Goal: Task Accomplishment & Management: Manage account settings

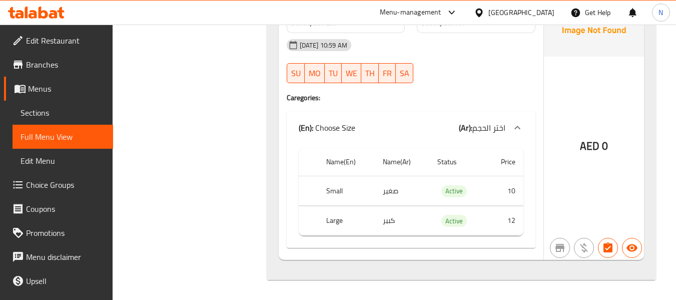
scroll to position [11379, 0]
click at [61, 67] on span "Branches" at bounding box center [65, 65] width 79 height 12
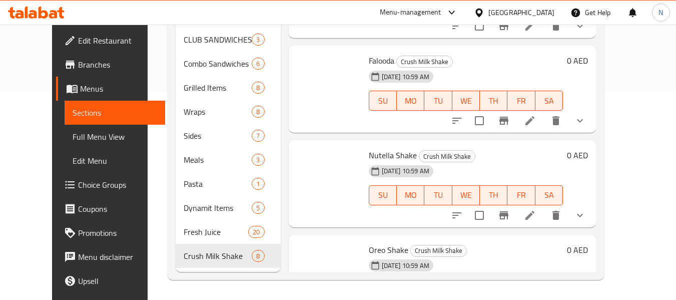
scroll to position [427, 0]
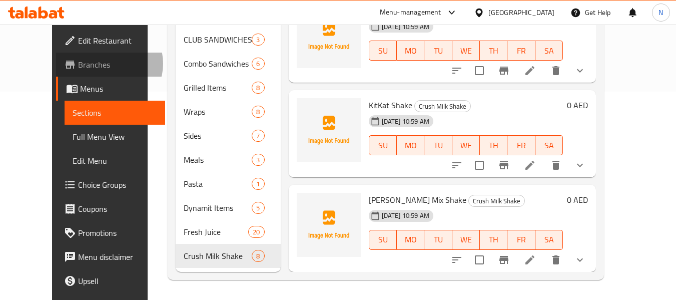
click at [78, 64] on span "Branches" at bounding box center [117, 65] width 79 height 12
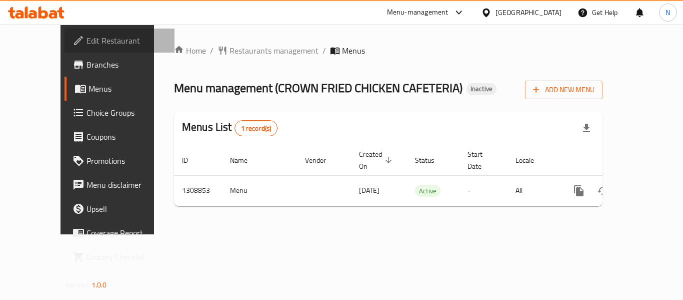
click at [87, 40] on span "Edit Restaurant" at bounding box center [127, 41] width 80 height 12
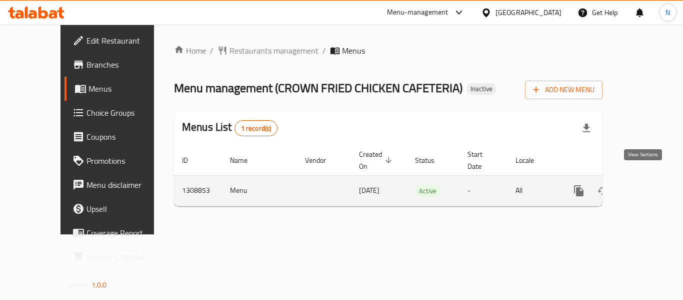
click at [646, 187] on link "enhanced table" at bounding box center [651, 191] width 24 height 24
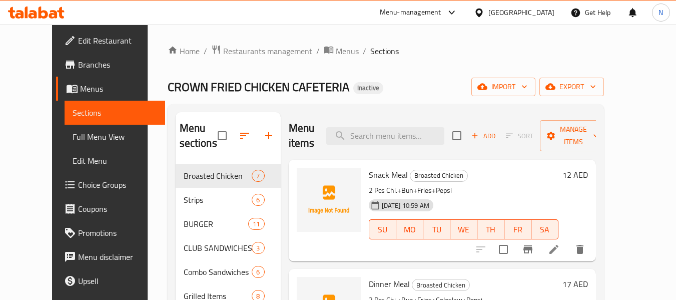
click at [73, 134] on span "Full Menu View" at bounding box center [115, 137] width 85 height 12
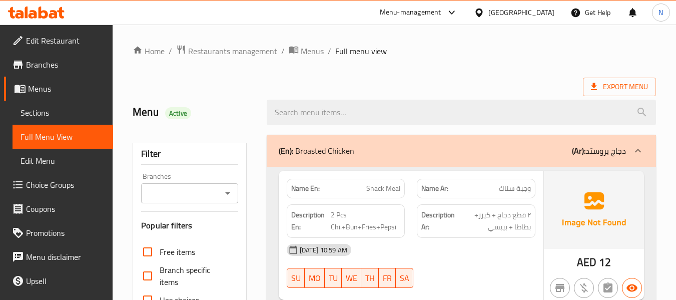
click at [68, 116] on span "Sections" at bounding box center [63, 113] width 85 height 12
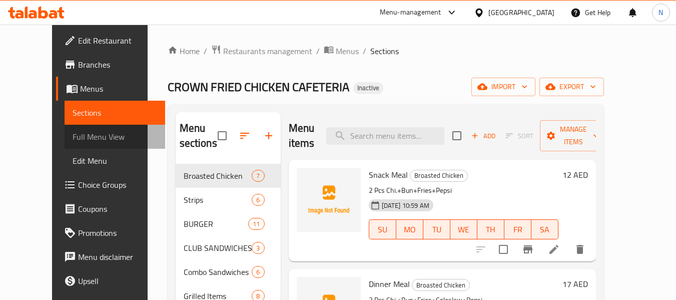
click at [68, 126] on link "Full Menu View" at bounding box center [115, 137] width 101 height 24
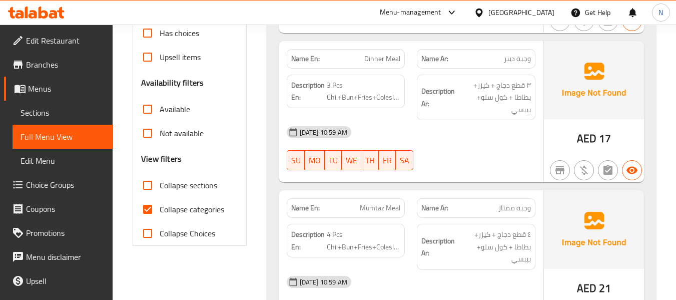
scroll to position [270, 0]
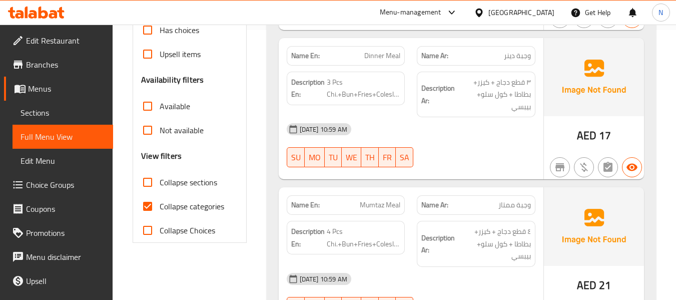
click at [169, 183] on span "Collapse sections" at bounding box center [189, 182] width 58 height 12
click at [160, 183] on input "Collapse sections" at bounding box center [148, 182] width 24 height 24
checkbox input "true"
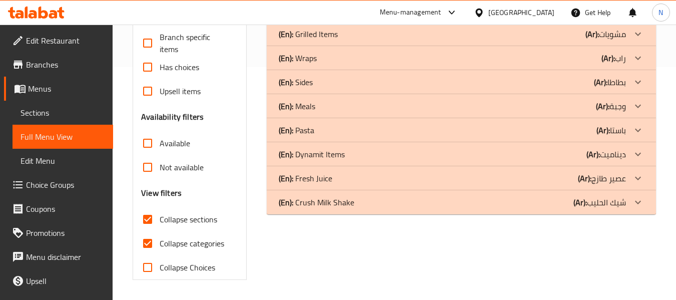
scroll to position [233, 0]
click at [68, 123] on link "Sections" at bounding box center [63, 113] width 101 height 24
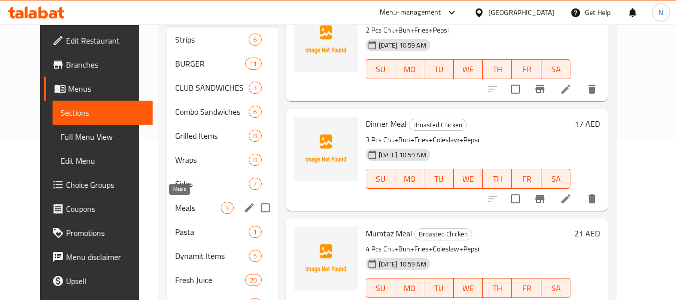
scroll to position [208, 0]
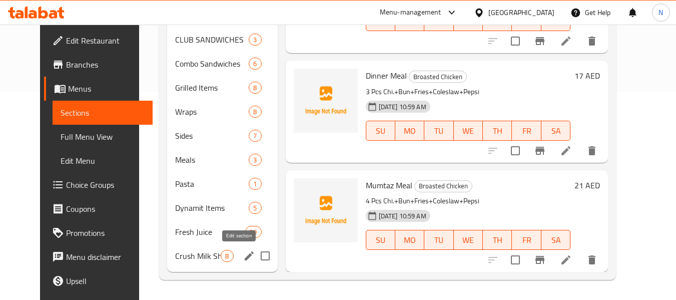
click at [243, 256] on icon "edit" at bounding box center [249, 256] width 12 height 12
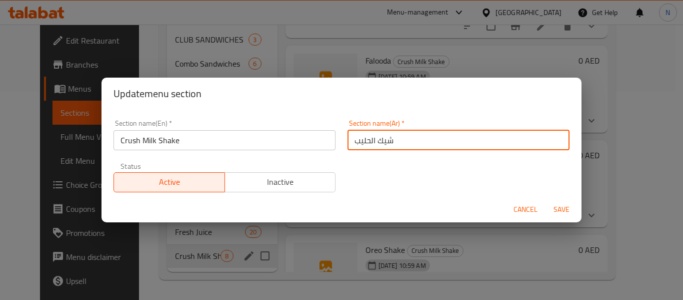
click at [348, 144] on input "شيك الحليب" at bounding box center [459, 140] width 222 height 20
type input "كراش شيك الحليب"
click at [546, 200] on button "Save" at bounding box center [562, 209] width 32 height 19
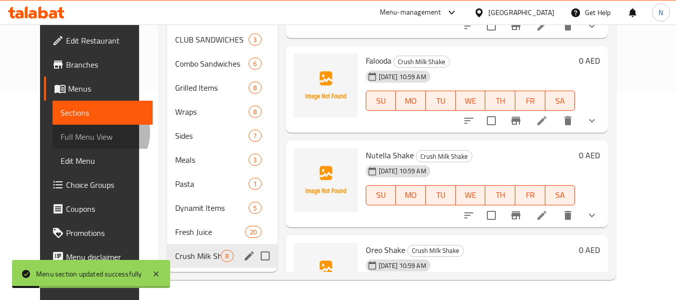
click at [61, 132] on span "Full Menu View" at bounding box center [103, 137] width 85 height 12
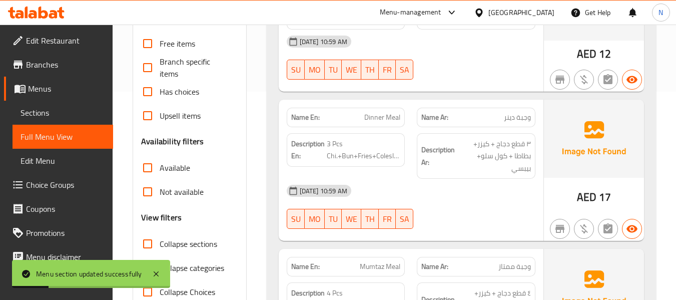
scroll to position [242, 0]
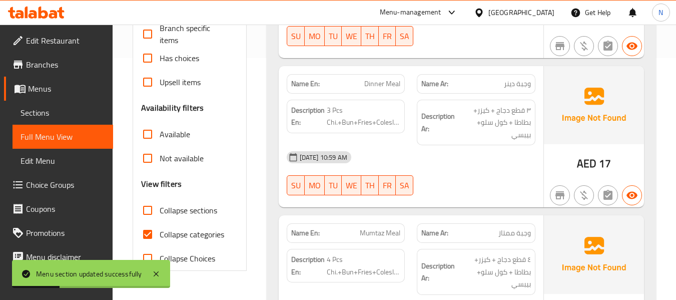
click at [189, 207] on span "Collapse sections" at bounding box center [189, 210] width 58 height 12
click at [160, 207] on input "Collapse sections" at bounding box center [148, 210] width 24 height 24
checkbox input "true"
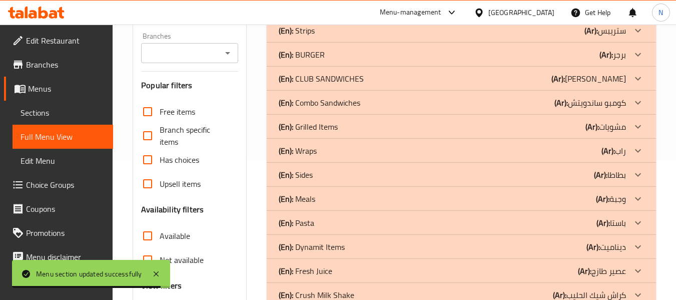
scroll to position [56, 0]
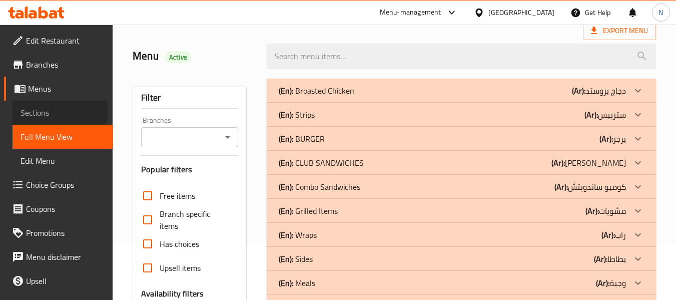
click at [33, 111] on span "Sections" at bounding box center [63, 113] width 85 height 12
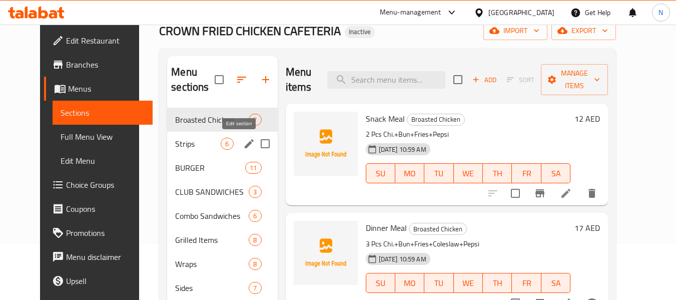
click at [242, 142] on button "edit" at bounding box center [249, 143] width 15 height 15
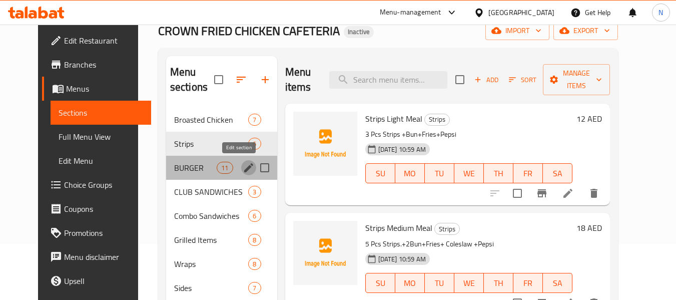
click at [243, 171] on icon "edit" at bounding box center [249, 168] width 12 height 12
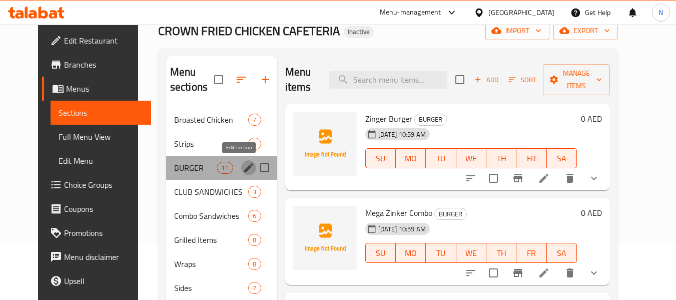
click at [243, 171] on icon "edit" at bounding box center [249, 168] width 12 height 12
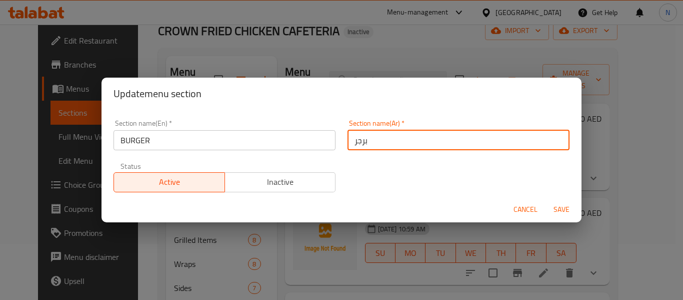
click at [348, 143] on input "برجر" at bounding box center [459, 140] width 222 height 20
type input "البرجر"
click at [546, 200] on button "Save" at bounding box center [562, 209] width 32 height 19
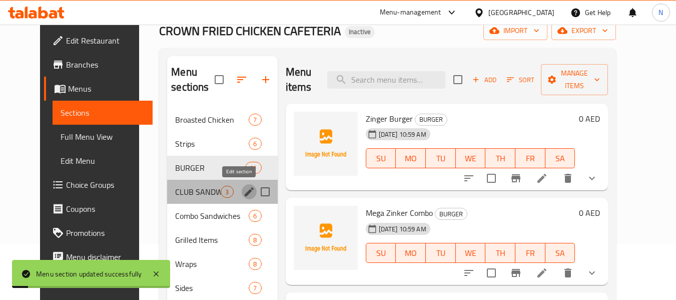
click at [243, 193] on icon "edit" at bounding box center [249, 192] width 12 height 12
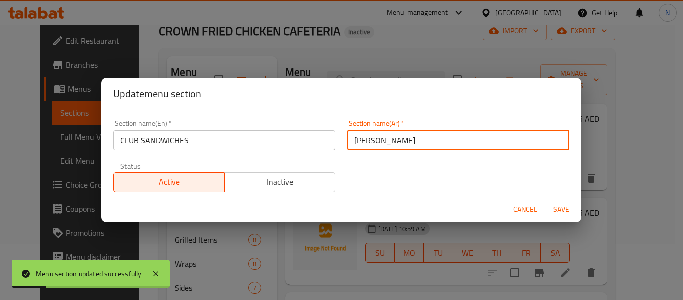
click at [352, 142] on input "[PERSON_NAME]" at bounding box center [459, 140] width 222 height 20
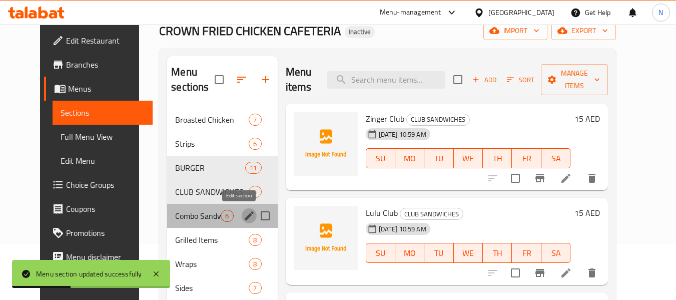
click at [243, 218] on icon "edit" at bounding box center [249, 216] width 12 height 12
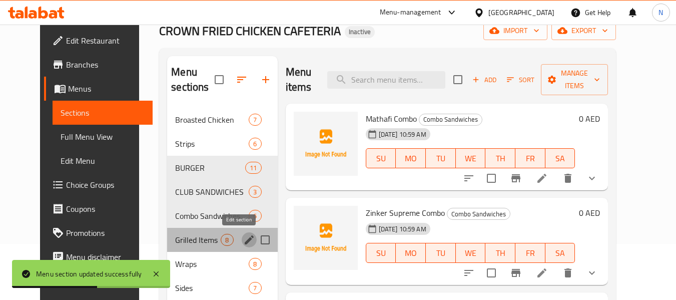
click at [243, 239] on icon "edit" at bounding box center [249, 240] width 12 height 12
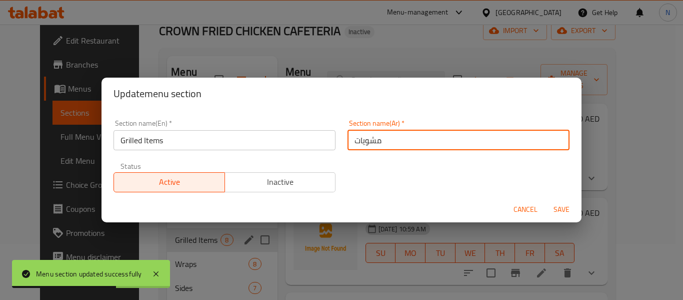
click at [350, 145] on input "مشويات" at bounding box center [459, 140] width 222 height 20
type input "أصناف المشويات"
click at [546, 200] on button "Save" at bounding box center [562, 209] width 32 height 19
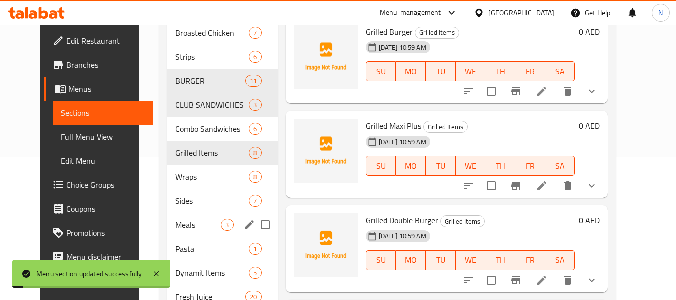
scroll to position [144, 0]
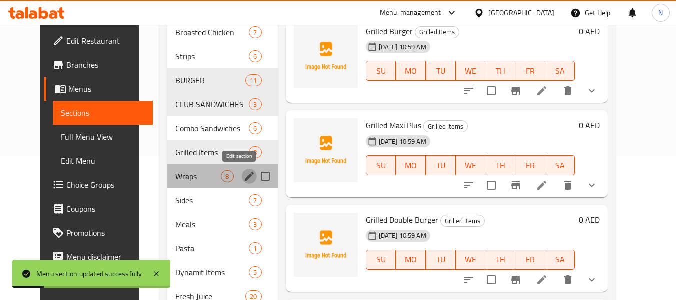
click at [243, 181] on icon "edit" at bounding box center [249, 176] width 12 height 12
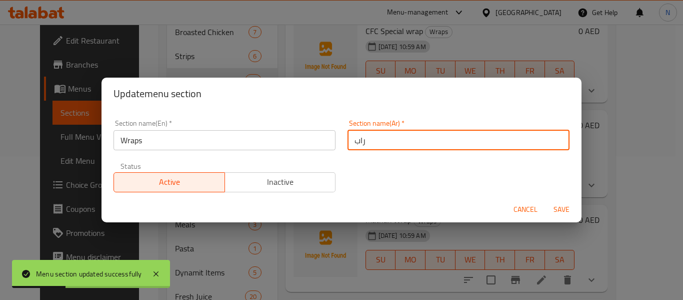
click at [352, 144] on input "راب" at bounding box center [459, 140] width 222 height 20
type input "الراب"
click at [546, 200] on button "Save" at bounding box center [562, 209] width 32 height 19
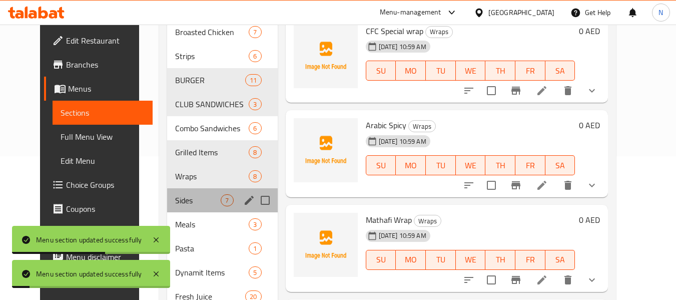
click at [231, 200] on div "Sides 7" at bounding box center [222, 200] width 110 height 24
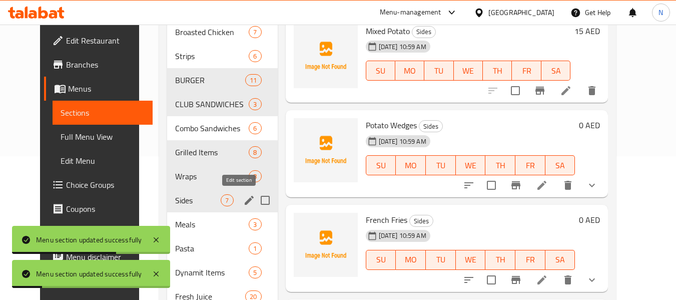
click at [243, 200] on icon "edit" at bounding box center [249, 200] width 12 height 12
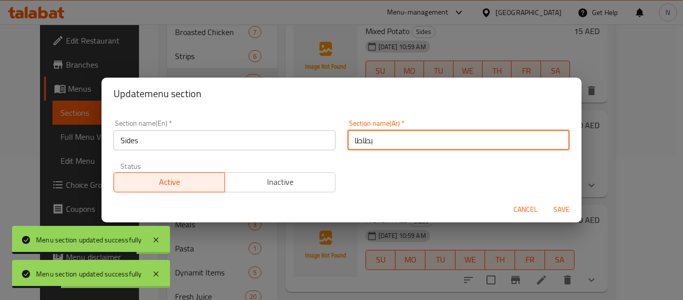
click at [348, 138] on input "بطاطا" at bounding box center [459, 140] width 222 height 20
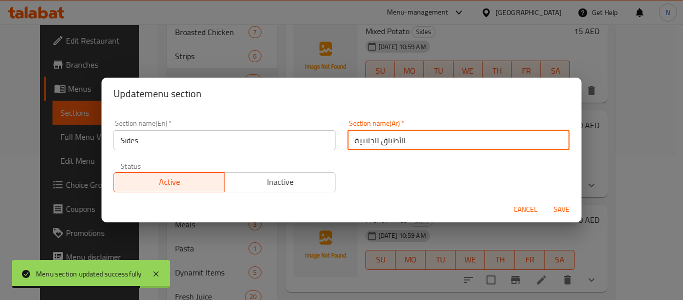
type input "الأطباق الجانبية"
click at [546, 200] on button "Save" at bounding box center [562, 209] width 32 height 19
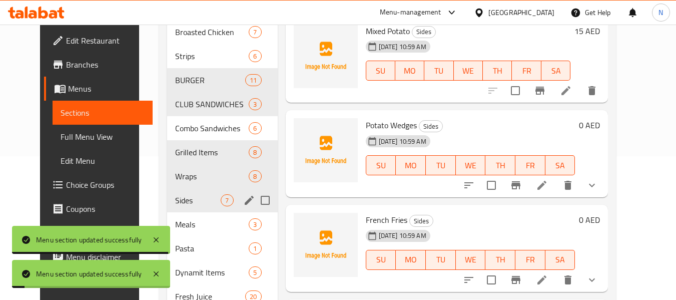
scroll to position [208, 0]
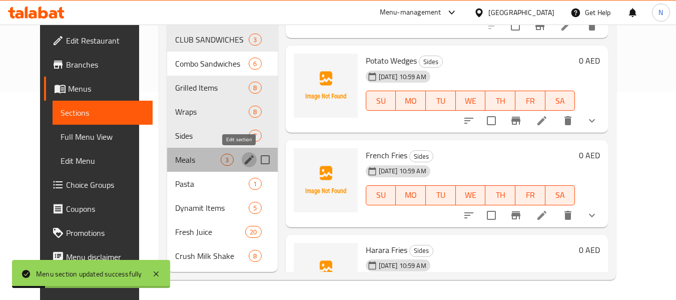
click at [245, 163] on icon "edit" at bounding box center [249, 159] width 9 height 9
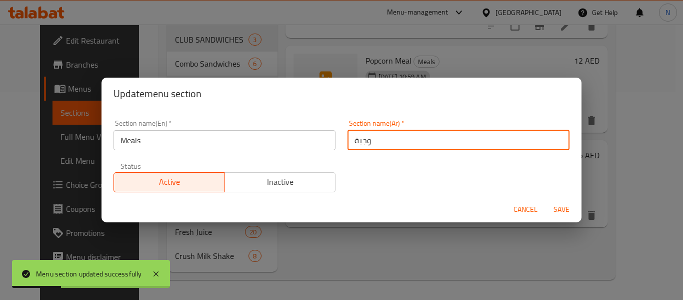
click at [348, 140] on input "وجبة" at bounding box center [459, 140] width 222 height 20
type input "الوجبات"
click at [546, 200] on button "Save" at bounding box center [562, 209] width 32 height 19
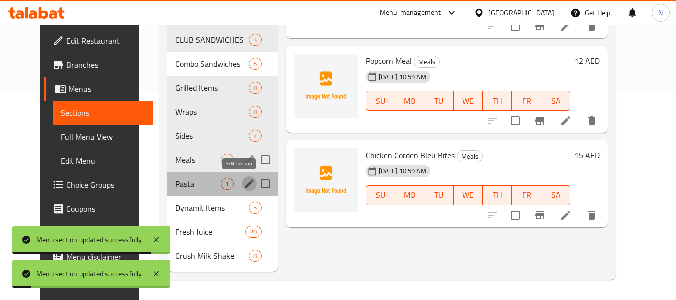
click at [245, 182] on icon "edit" at bounding box center [249, 183] width 9 height 9
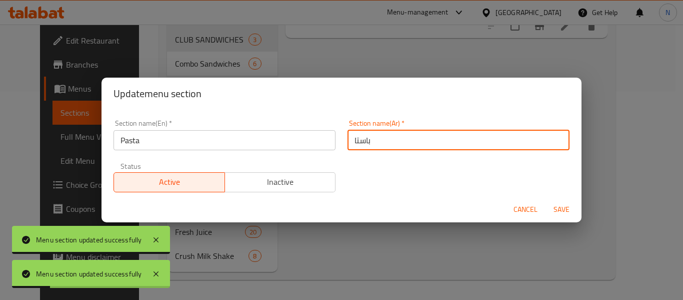
click at [350, 138] on input "باستا" at bounding box center [459, 140] width 222 height 20
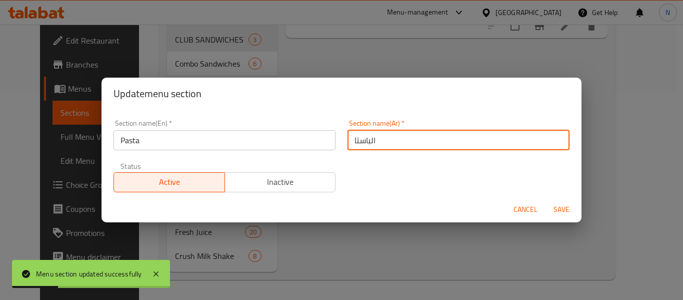
type input "الباستا"
click at [546, 200] on button "Save" at bounding box center [562, 209] width 32 height 19
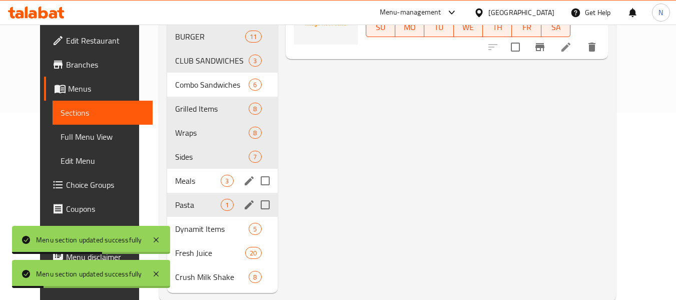
scroll to position [208, 0]
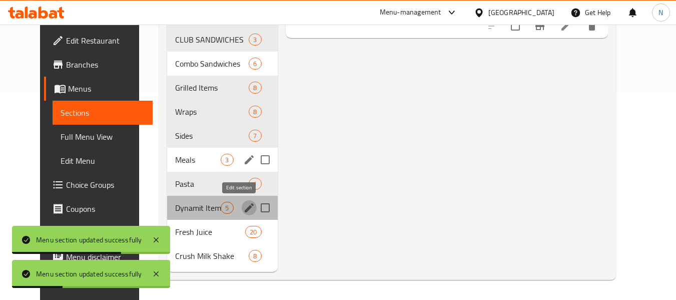
click at [243, 213] on icon "edit" at bounding box center [249, 208] width 12 height 12
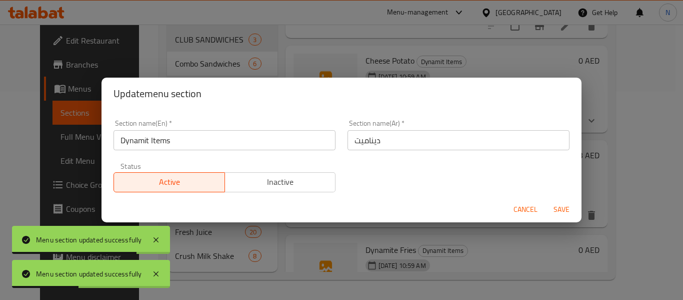
click at [348, 140] on input "ديناميت" at bounding box center [459, 140] width 222 height 20
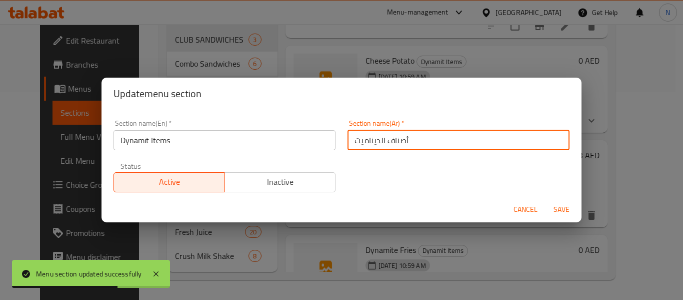
type input "أصناف الديناميت"
click at [546, 200] on button "Save" at bounding box center [562, 209] width 32 height 19
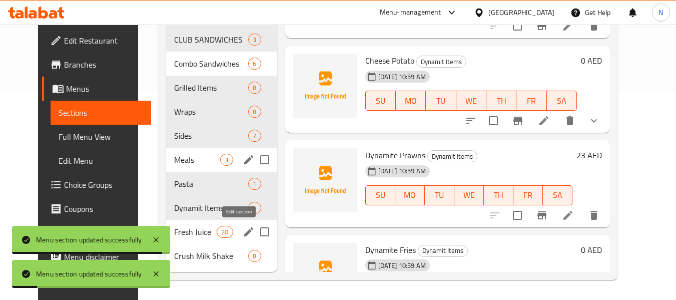
click at [243, 232] on icon "edit" at bounding box center [249, 232] width 12 height 12
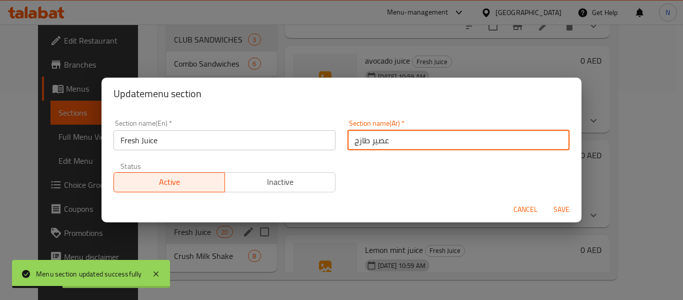
click at [349, 145] on input "عصير طازج" at bounding box center [459, 140] width 222 height 20
click at [365, 144] on input "العصير طازج" at bounding box center [459, 140] width 222 height 20
type input "العصير الطازج"
click at [546, 200] on button "Save" at bounding box center [562, 209] width 32 height 19
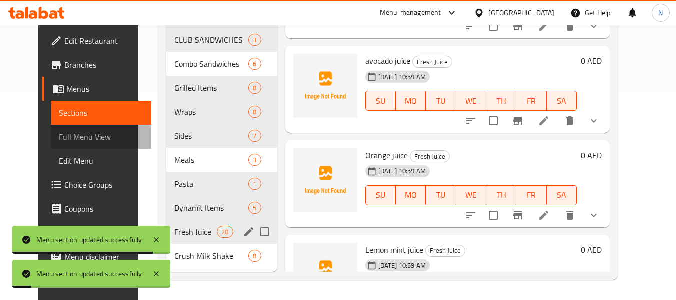
click at [66, 135] on span "Full Menu View" at bounding box center [101, 137] width 85 height 12
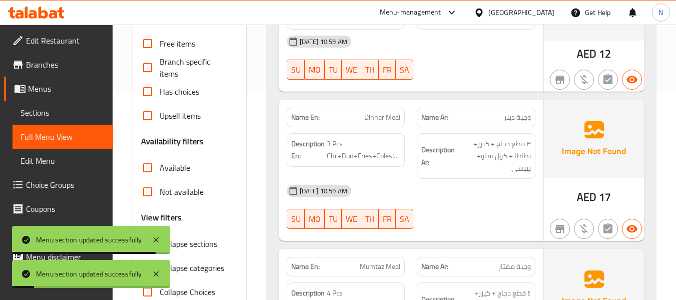
scroll to position [294, 0]
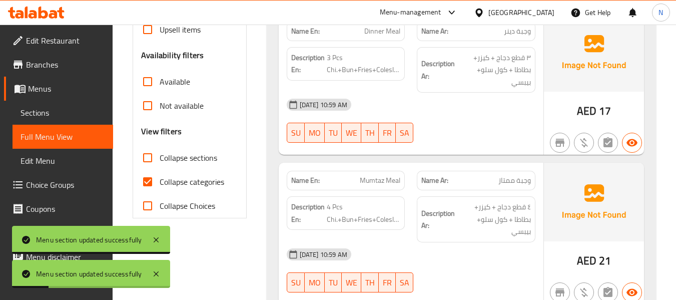
click at [186, 188] on span "Collapse categories" at bounding box center [192, 182] width 65 height 12
click at [160, 188] on input "Collapse categories" at bounding box center [148, 182] width 24 height 24
checkbox input "false"
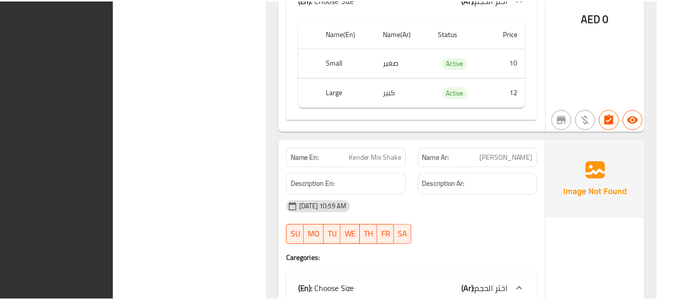
scroll to position [24225, 0]
